Goal: Register for event/course

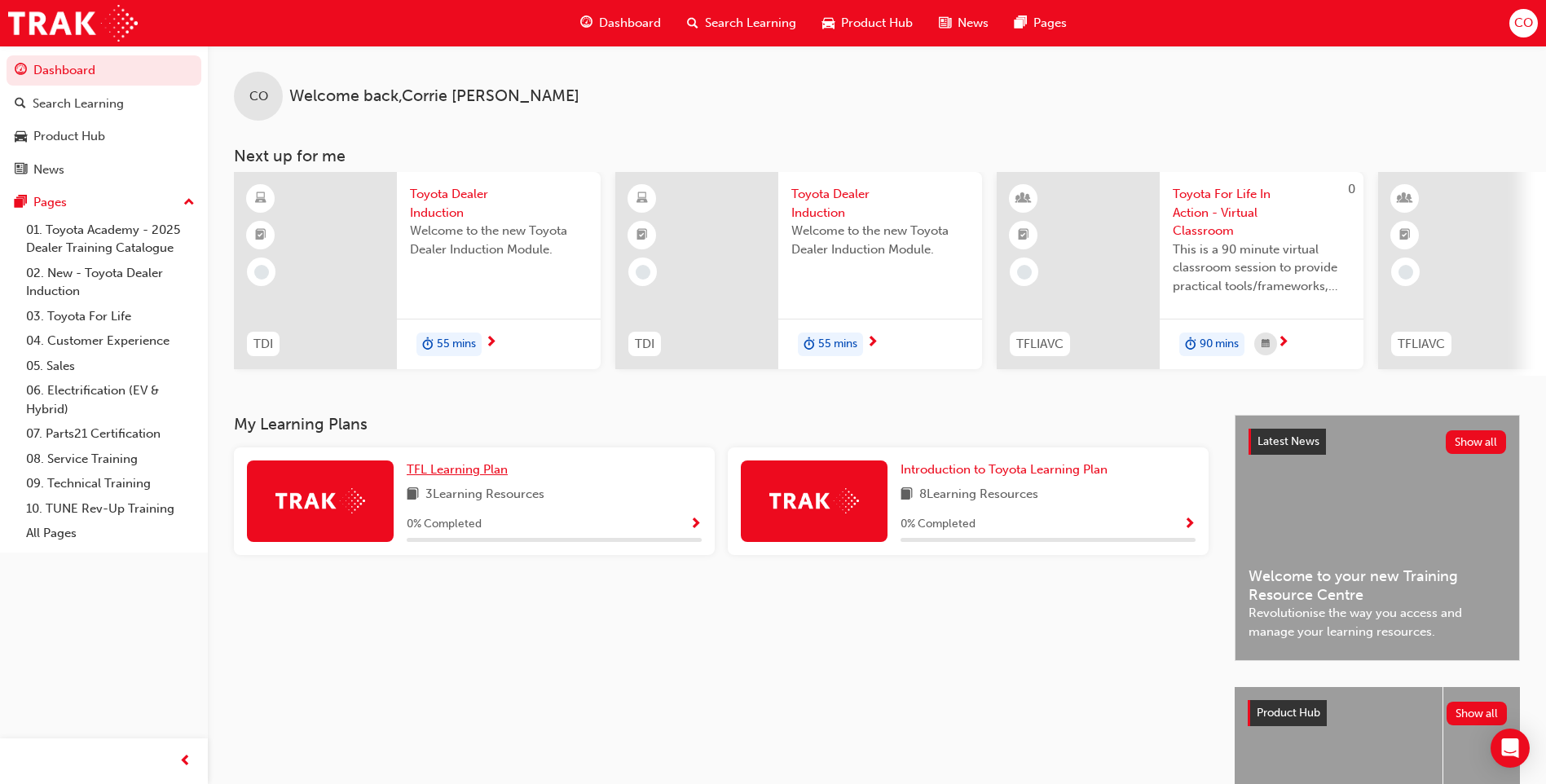
click at [459, 477] on span "TFL Learning Plan" at bounding box center [457, 469] width 101 height 15
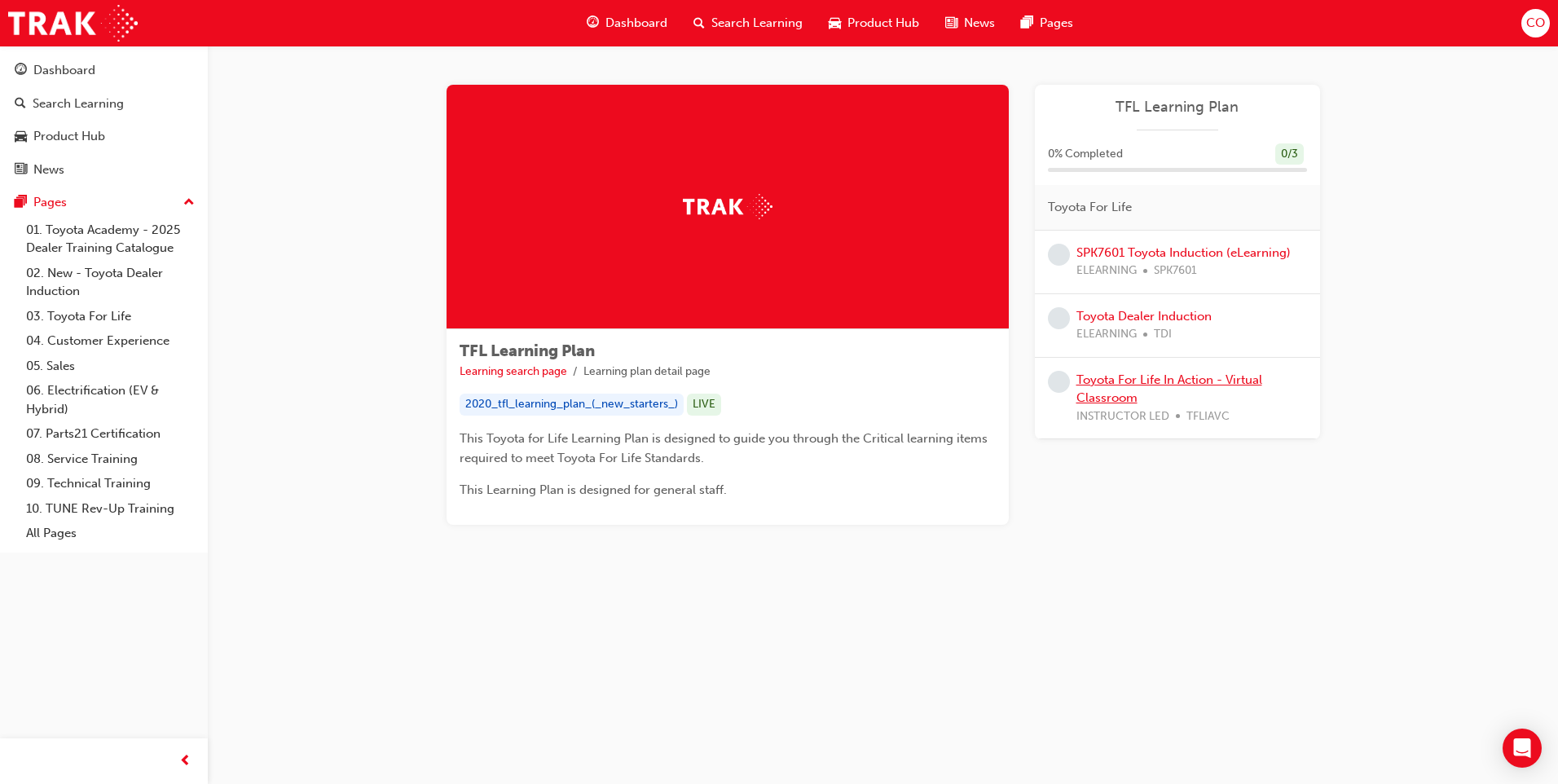
click at [1191, 378] on link "Toyota For Life In Action - Virtual Classroom" at bounding box center [1169, 389] width 186 height 33
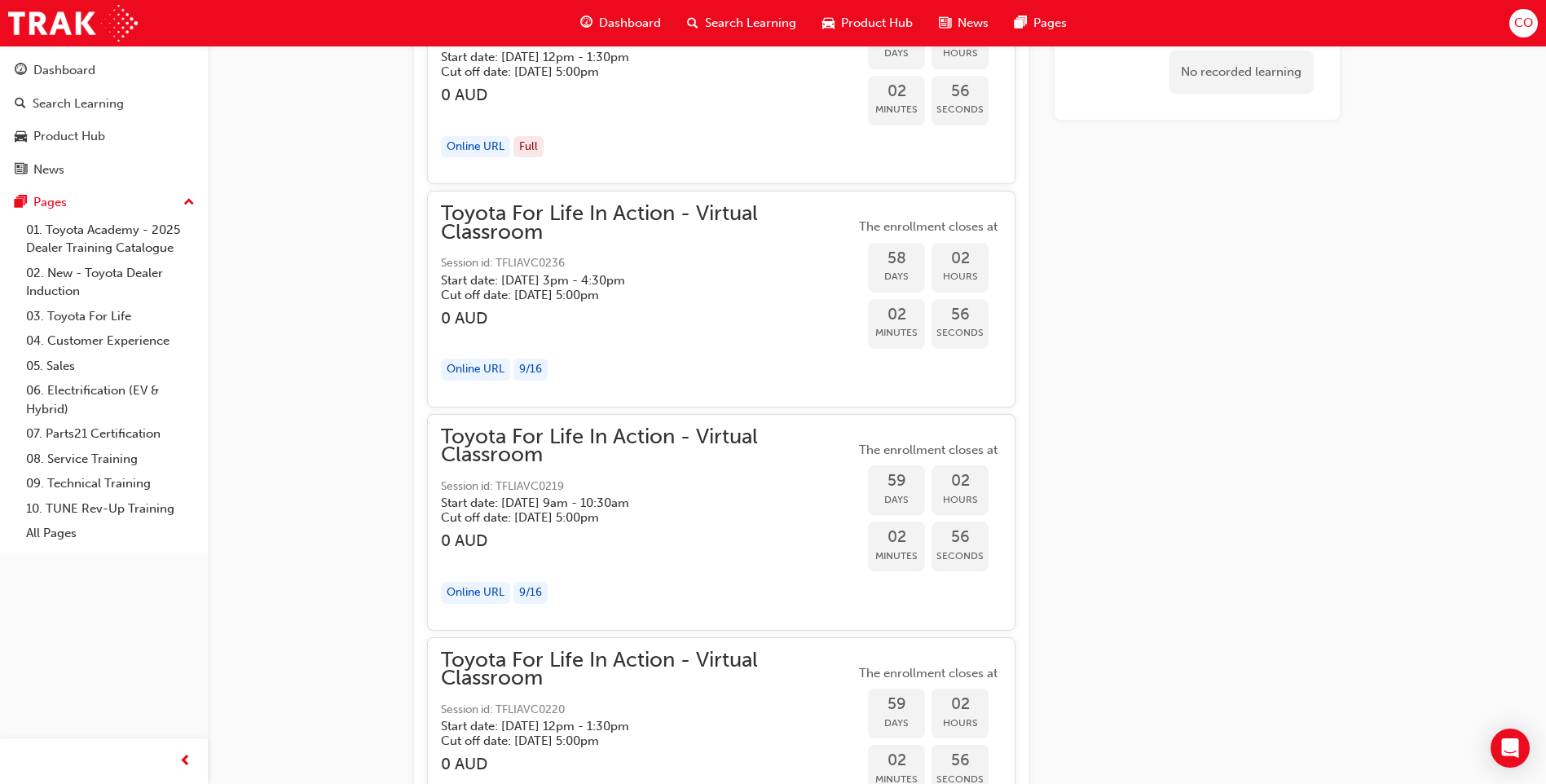
scroll to position [16278, 0]
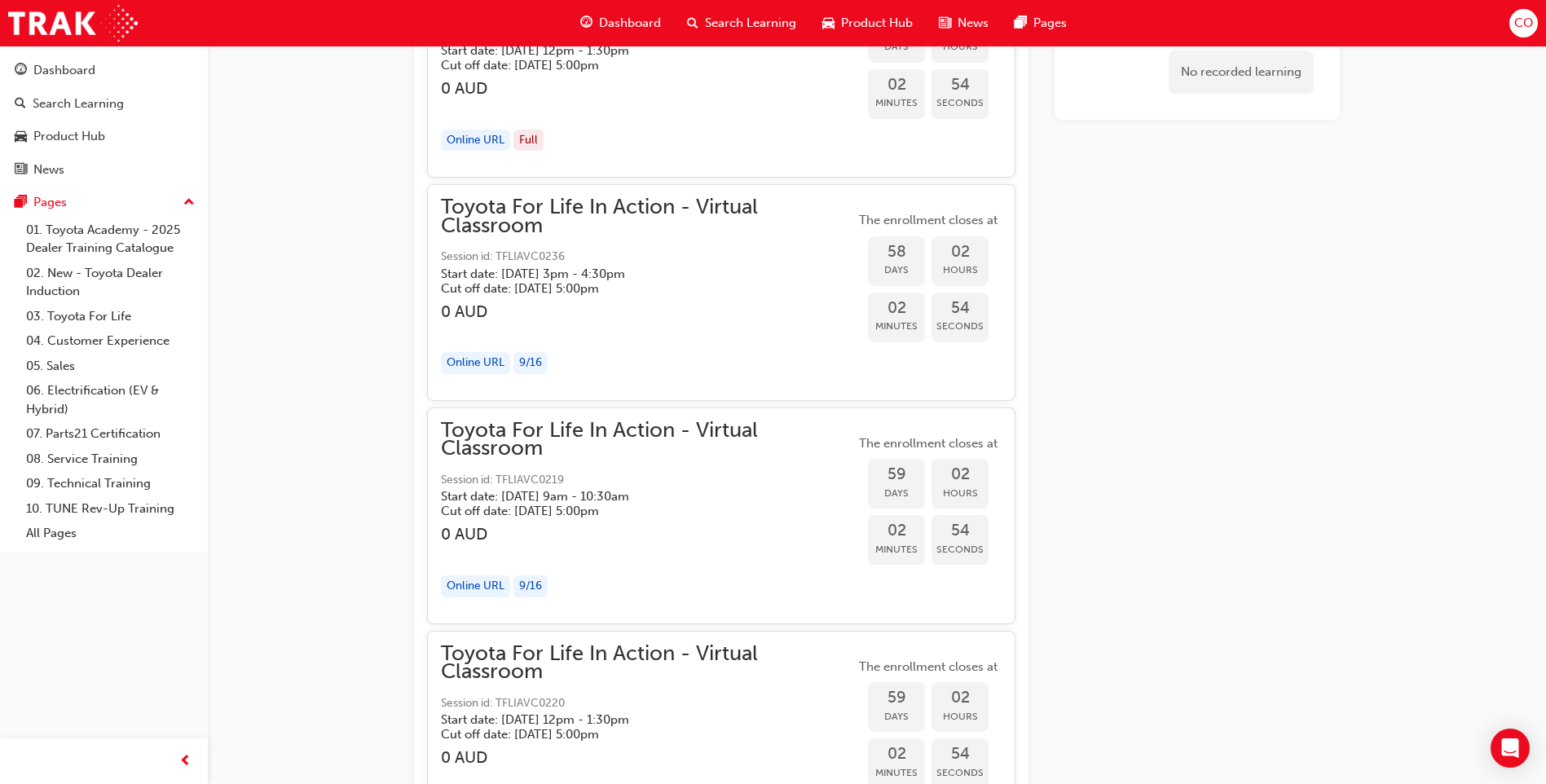
click at [539, 205] on span "Toyota For Life In Action - Virtual Classroom" at bounding box center [648, 216] width 414 height 37
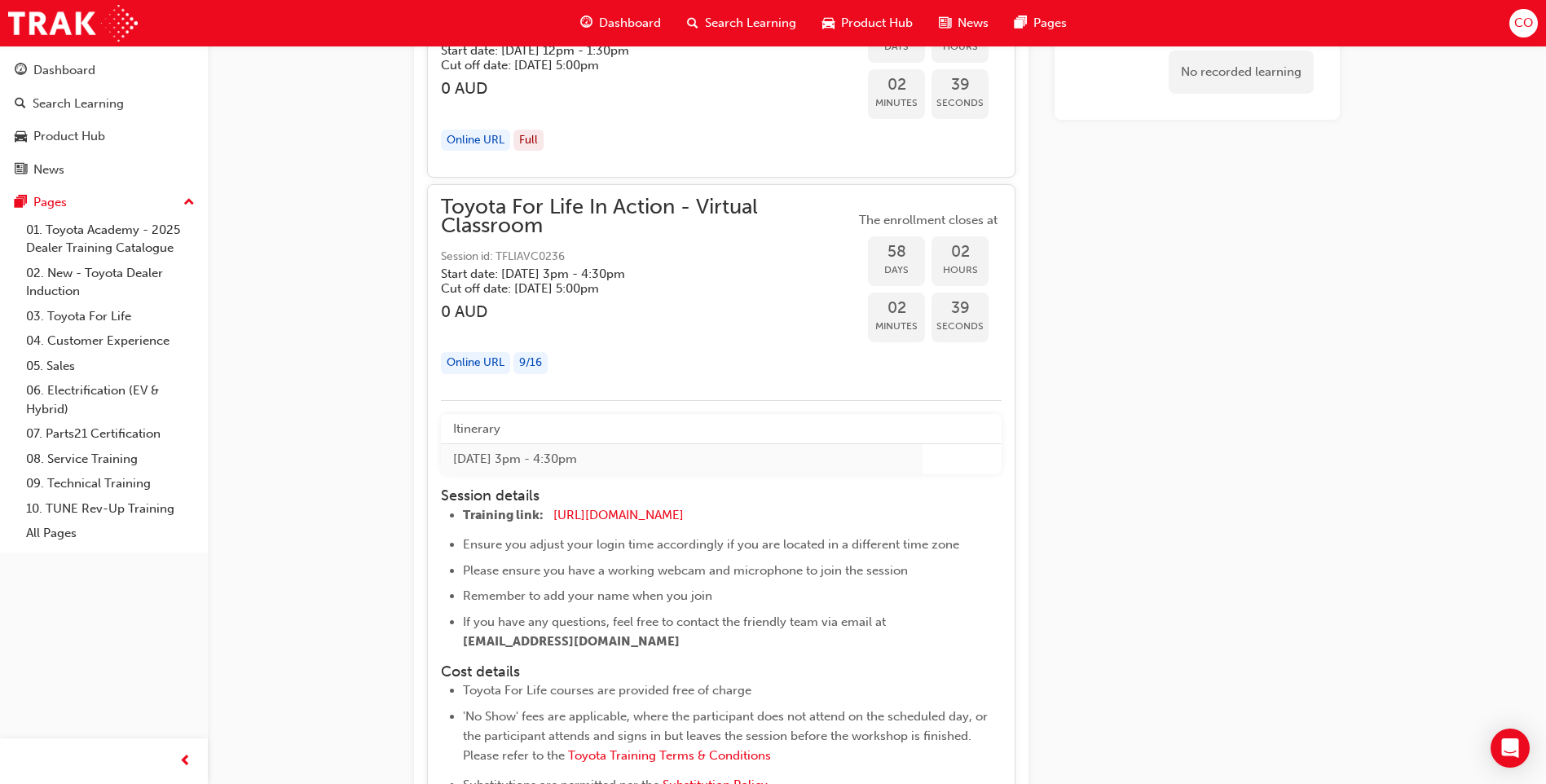
click at [564, 460] on td "[DATE] 3pm - 4:30pm" at bounding box center [682, 459] width 482 height 30
click at [533, 368] on div "9 / 16" at bounding box center [530, 363] width 34 height 22
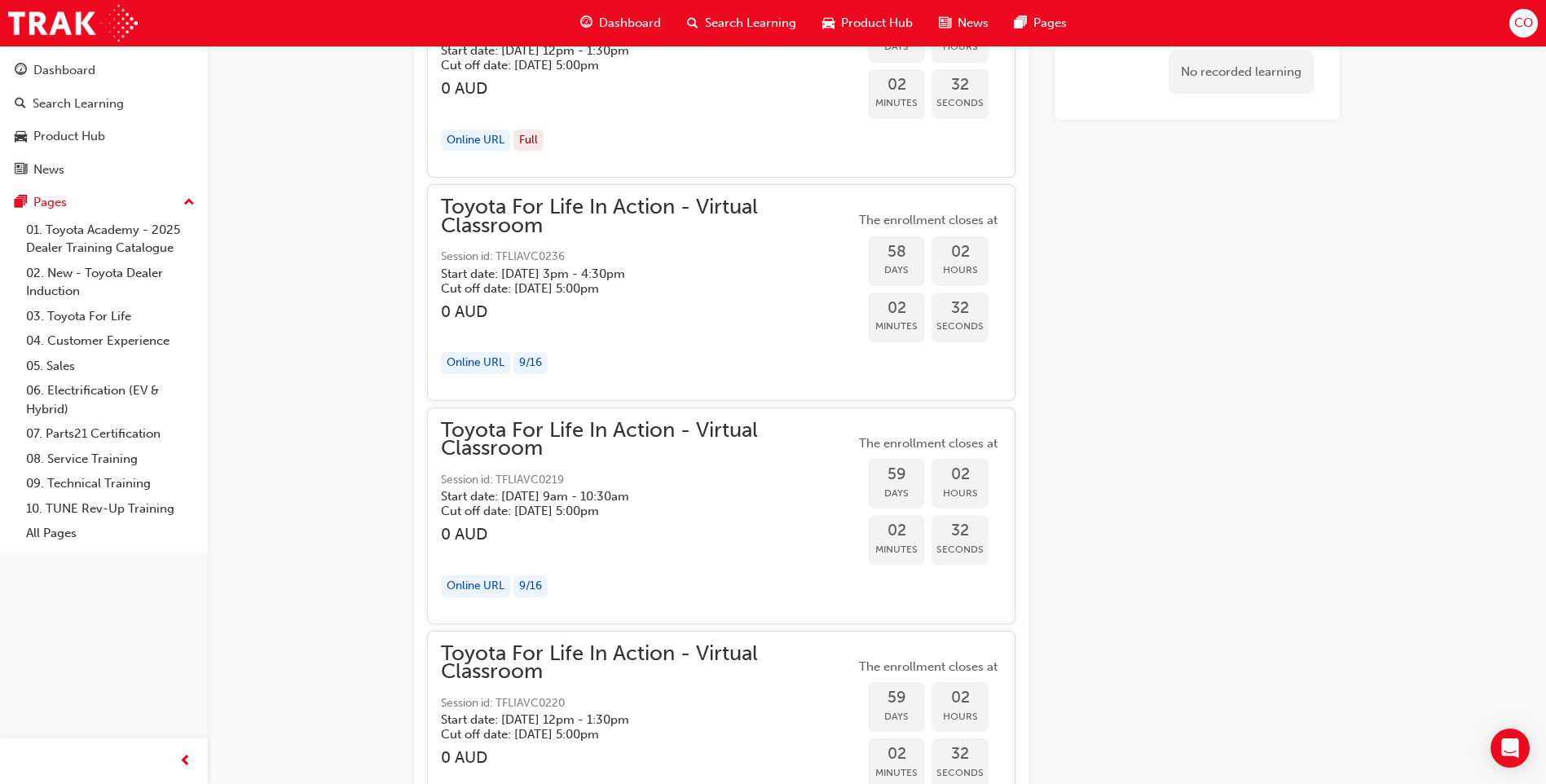
click at [533, 368] on div "9 / 16" at bounding box center [530, 363] width 34 height 22
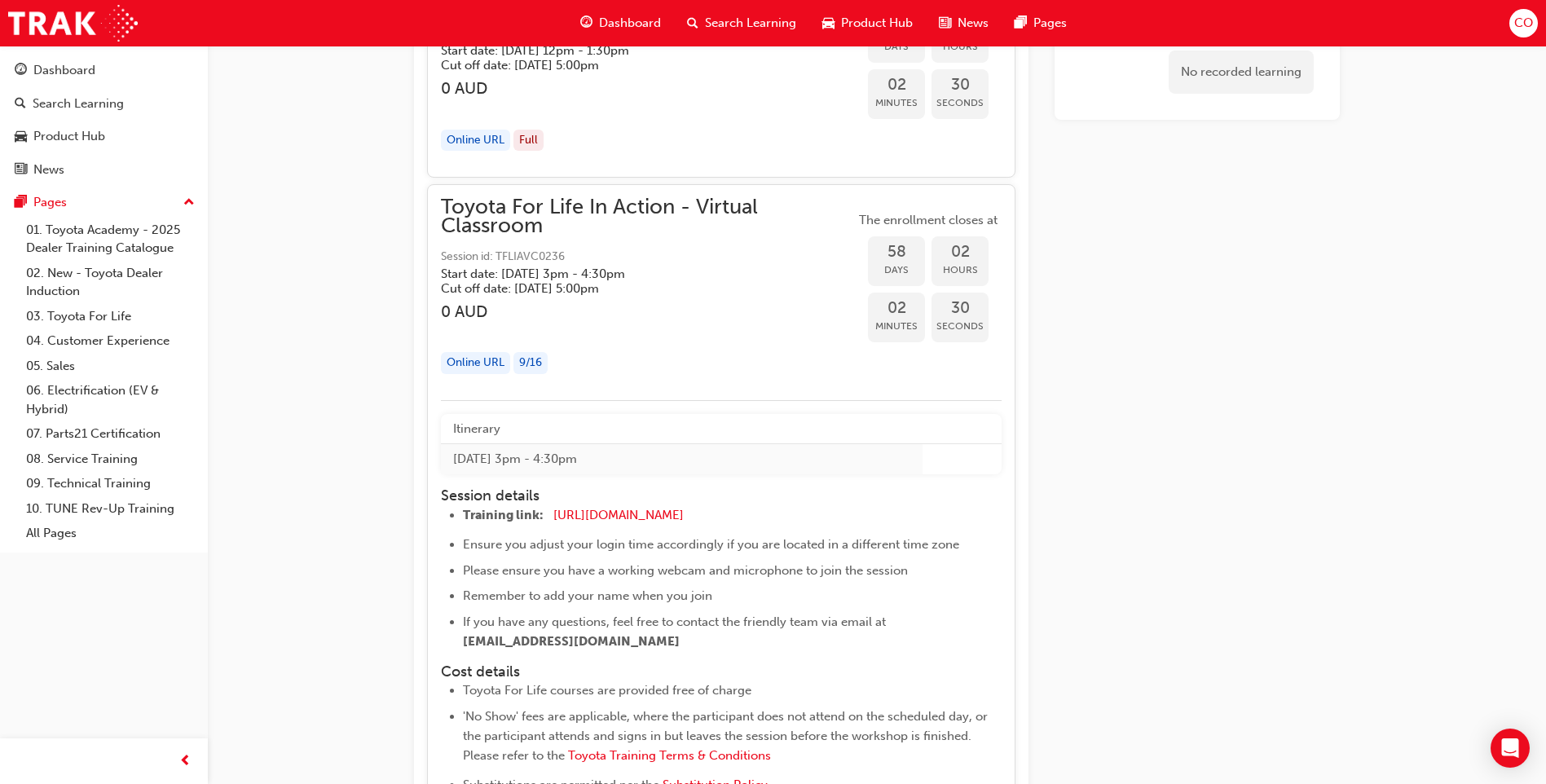
click at [532, 368] on div "9 / 16" at bounding box center [530, 363] width 34 height 22
